Goal: Task Accomplishment & Management: Manage account settings

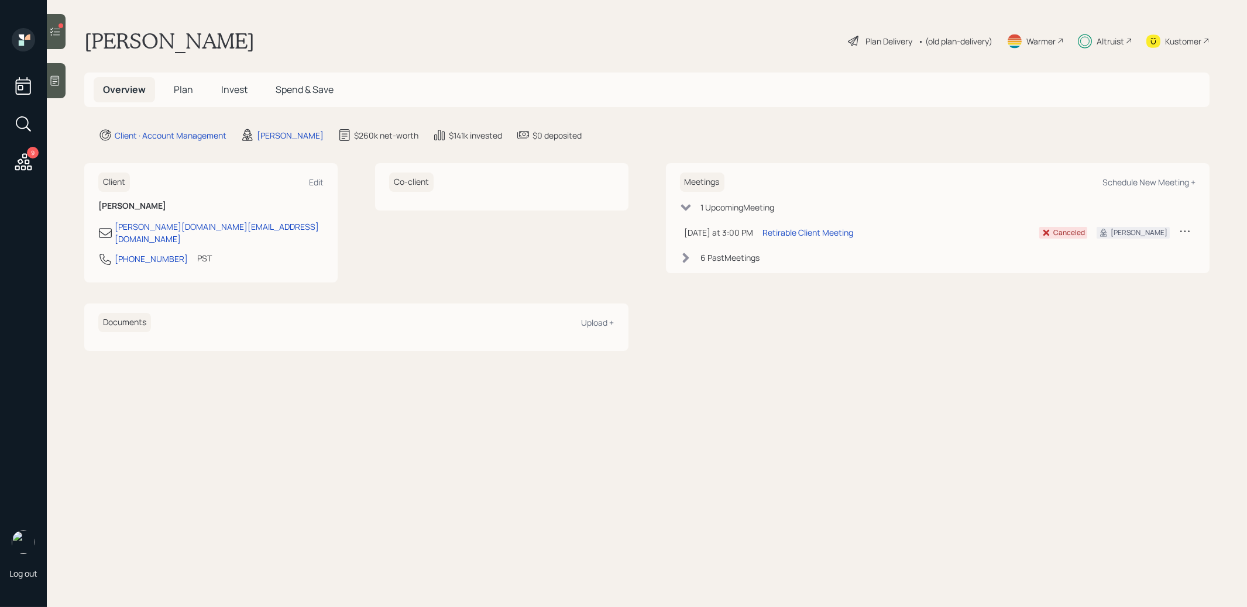
click at [53, 32] on icon at bounding box center [55, 32] width 12 height 12
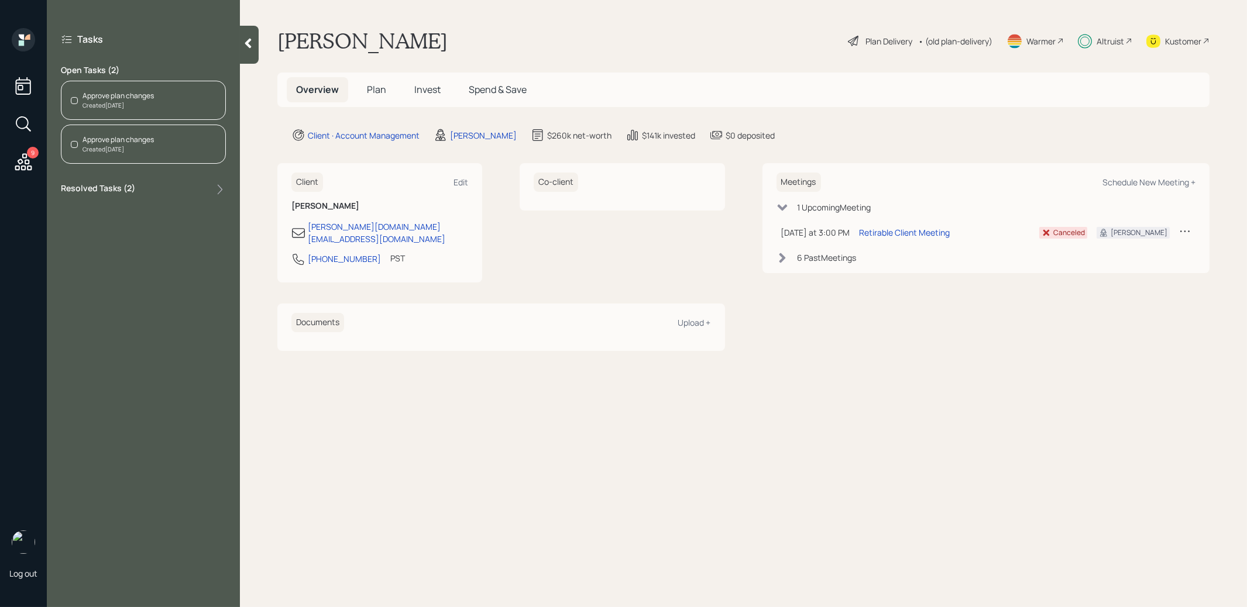
click at [425, 90] on span "Invest" at bounding box center [427, 89] width 26 height 13
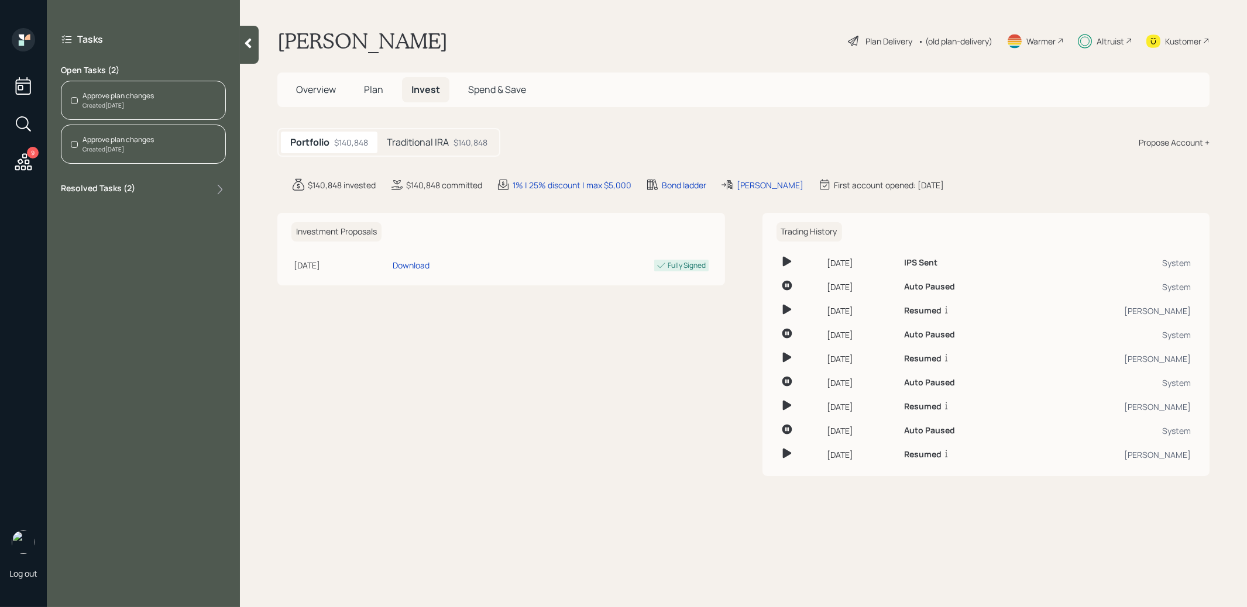
click at [417, 143] on h5 "Traditional IRA" at bounding box center [418, 142] width 62 height 11
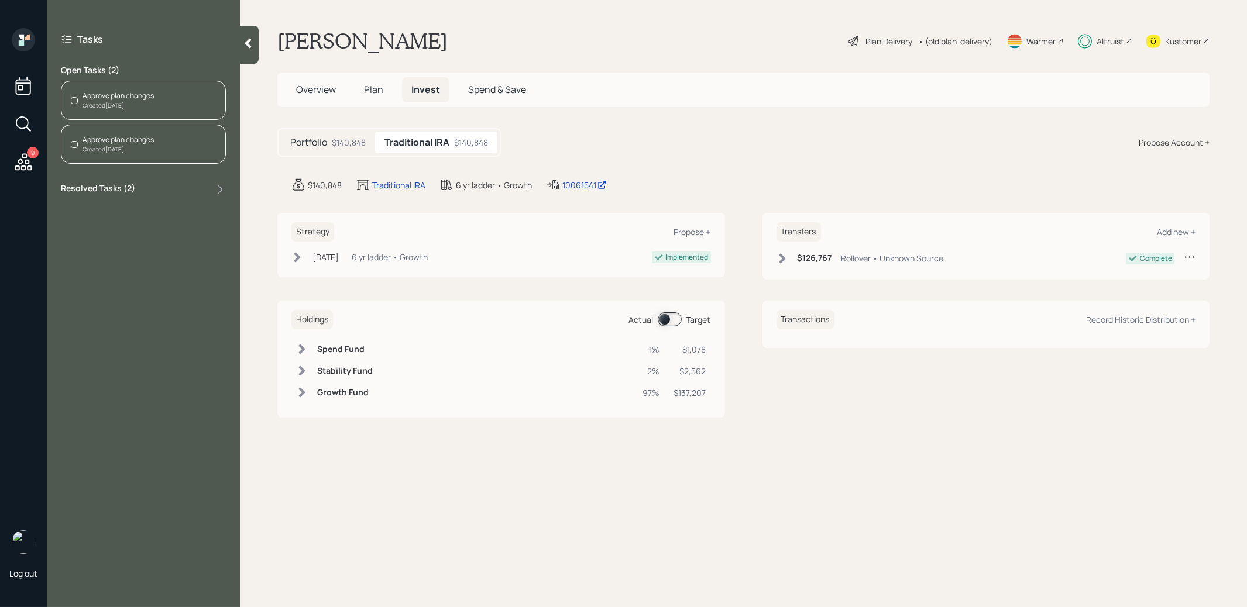
click at [665, 319] on span at bounding box center [670, 319] width 24 height 14
click at [674, 319] on span at bounding box center [670, 319] width 24 height 14
click at [667, 319] on span at bounding box center [670, 319] width 24 height 14
click at [113, 92] on div "Approve plan changes" at bounding box center [117, 96] width 71 height 11
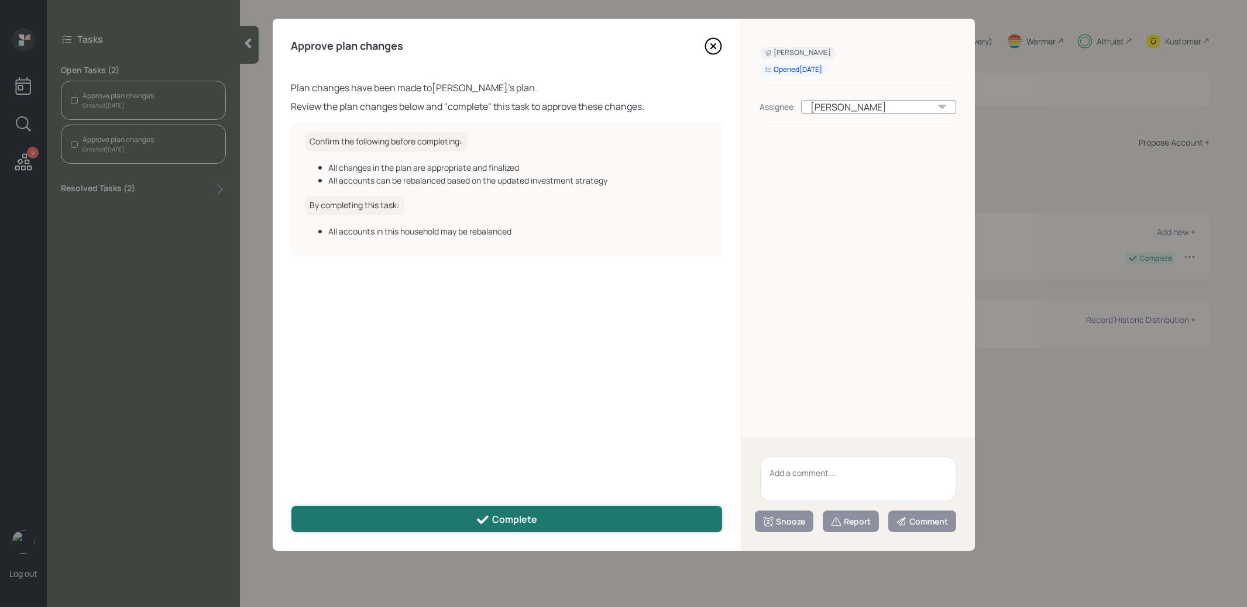
click at [435, 525] on button "Complete" at bounding box center [506, 519] width 431 height 26
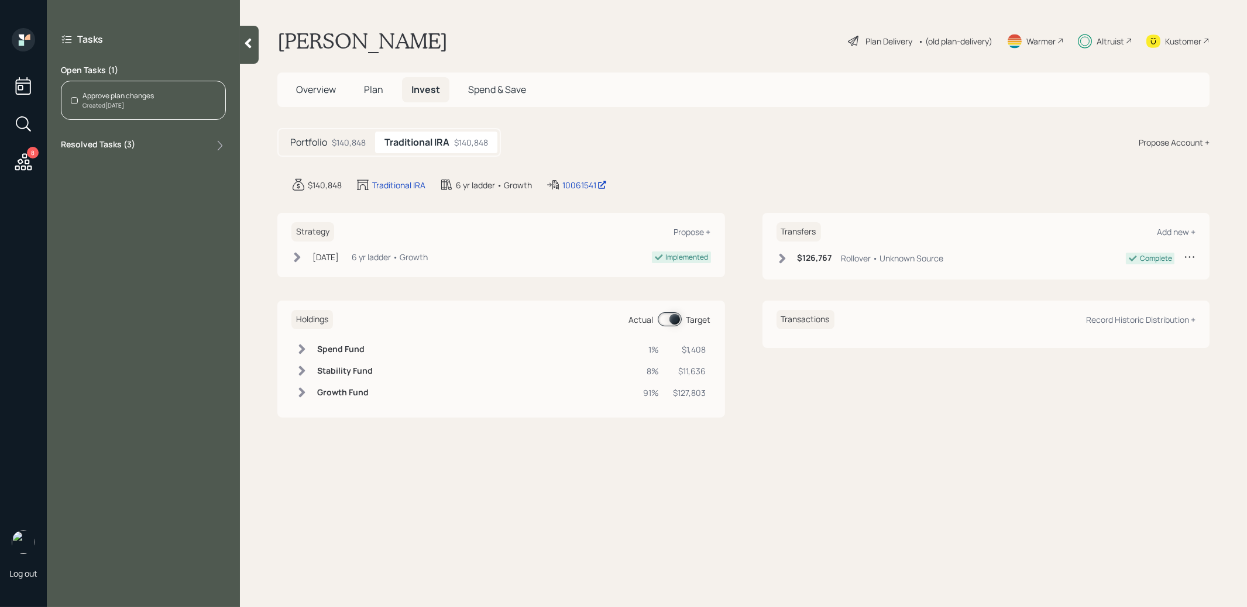
click at [157, 91] on div "Approve plan changes Created Yesterday" at bounding box center [143, 100] width 165 height 39
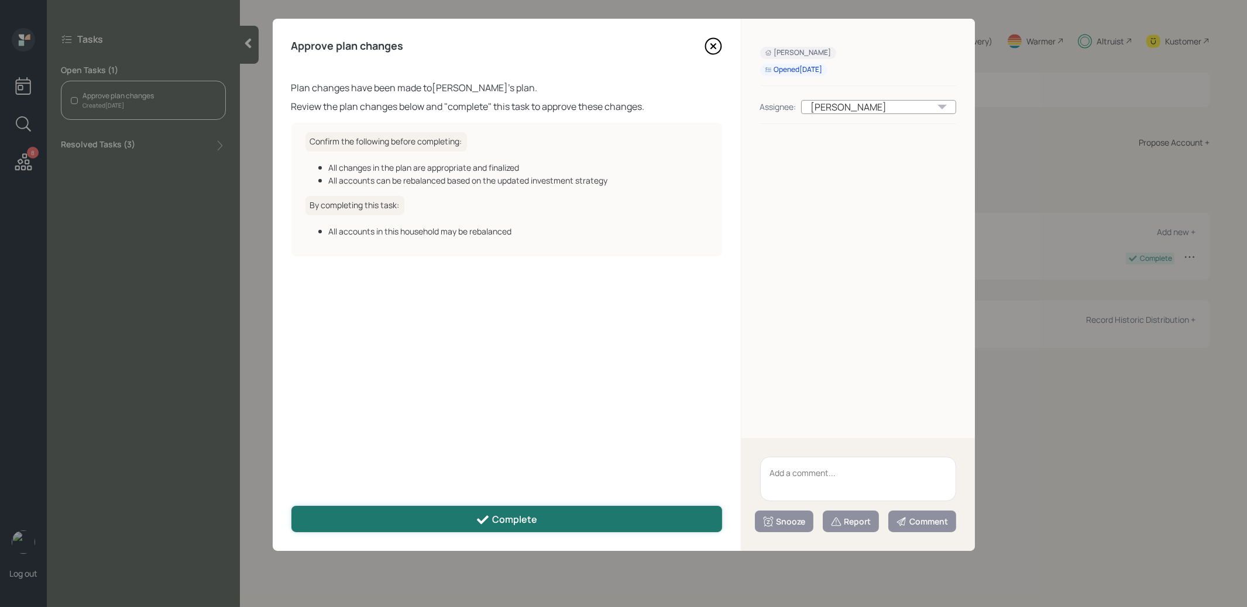
click at [443, 519] on button "Complete" at bounding box center [506, 519] width 431 height 26
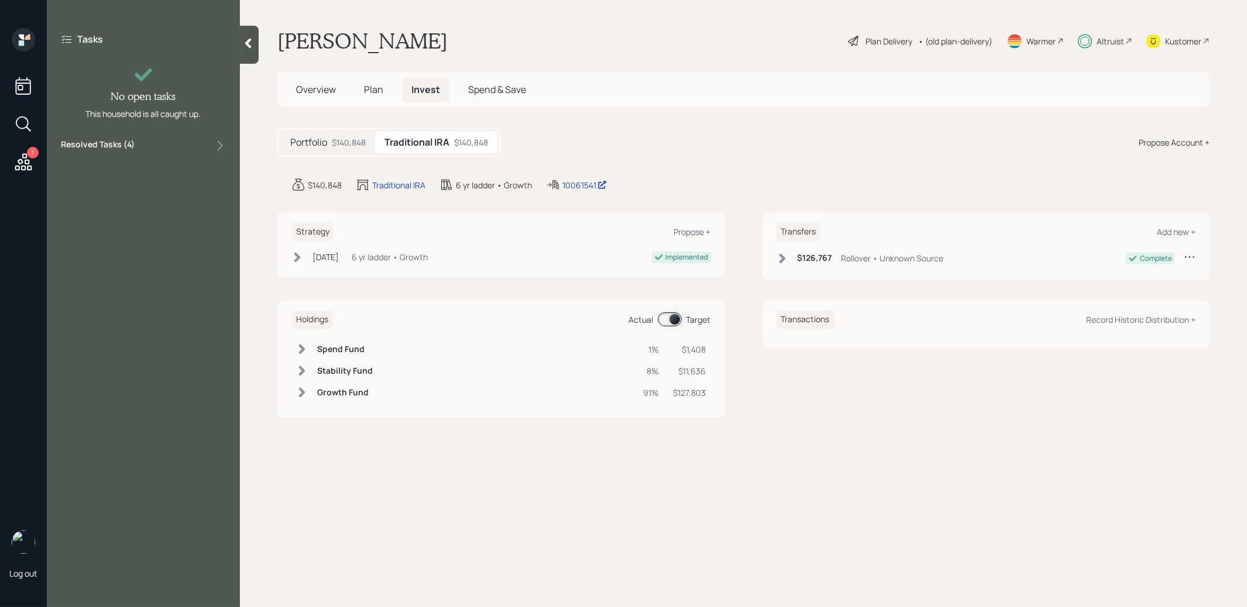
click at [22, 163] on icon at bounding box center [23, 161] width 17 height 17
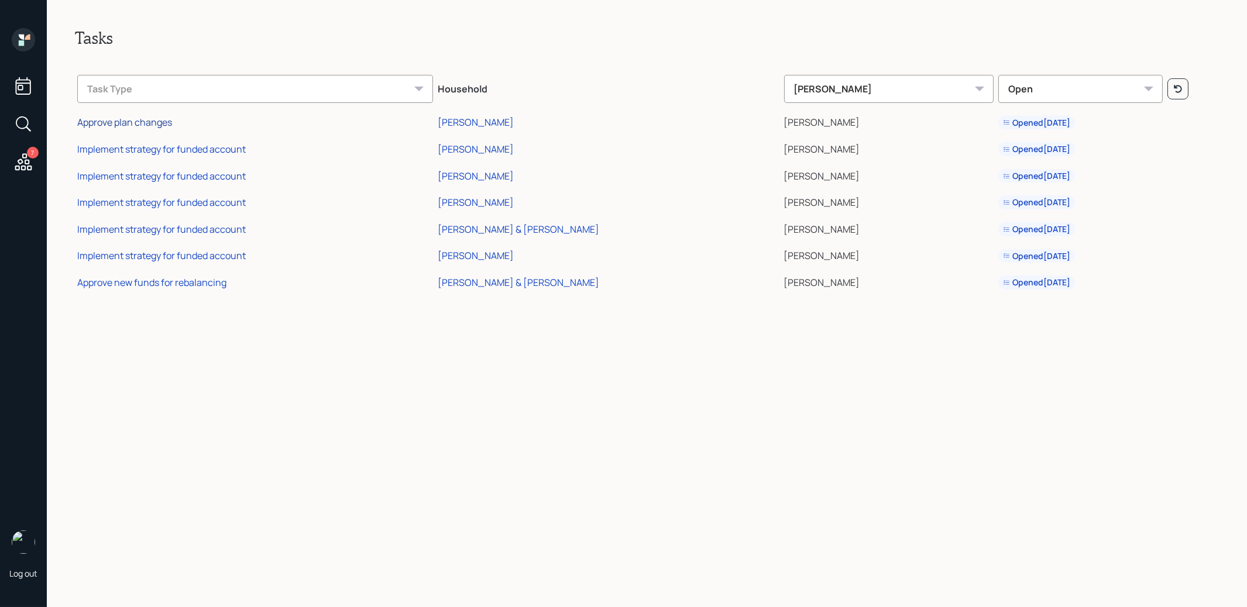
click at [150, 122] on div "Approve plan changes" at bounding box center [124, 122] width 95 height 13
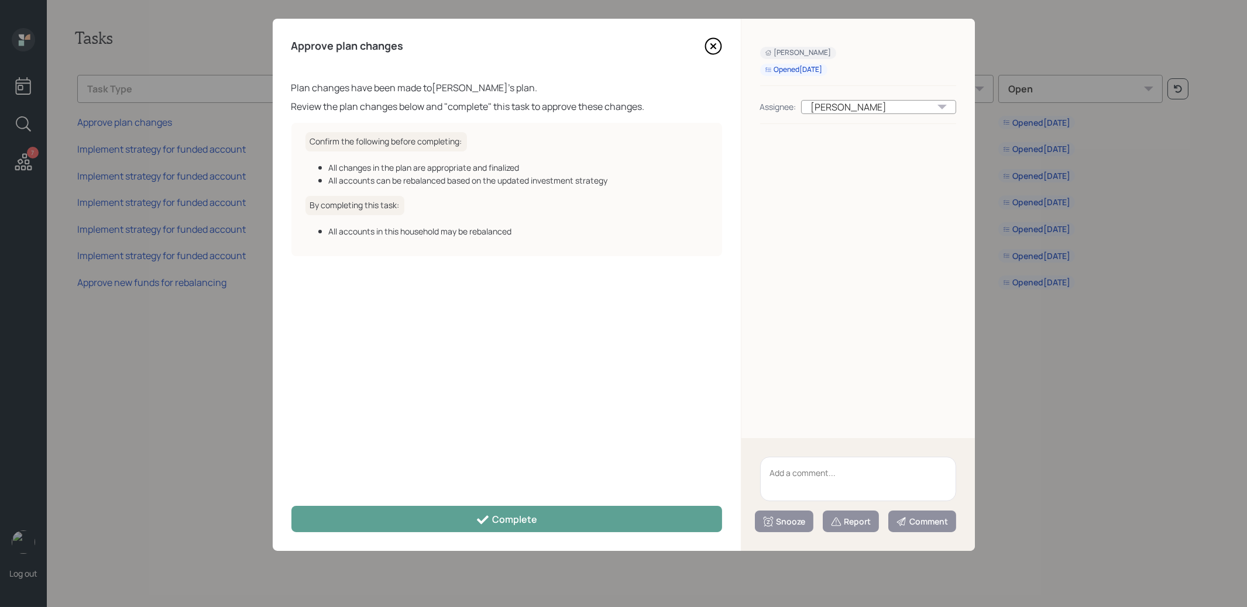
click at [711, 44] on icon at bounding box center [712, 46] width 5 height 5
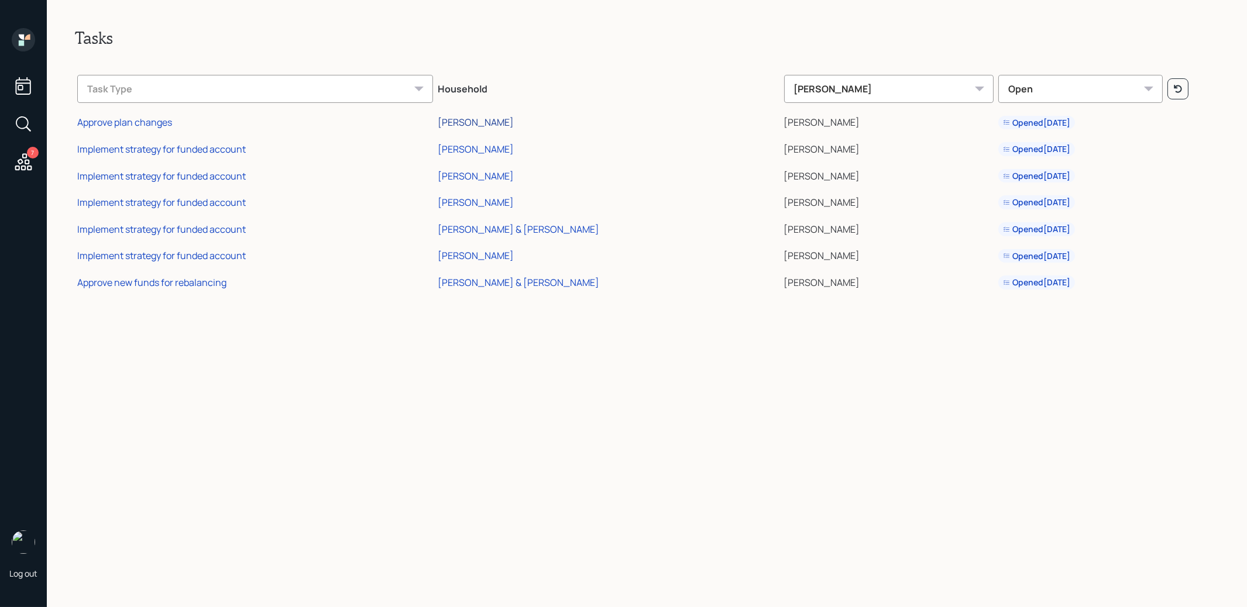
click at [484, 121] on div "[PERSON_NAME]" at bounding box center [476, 122] width 76 height 13
